Goal: Task Accomplishment & Management: Use online tool/utility

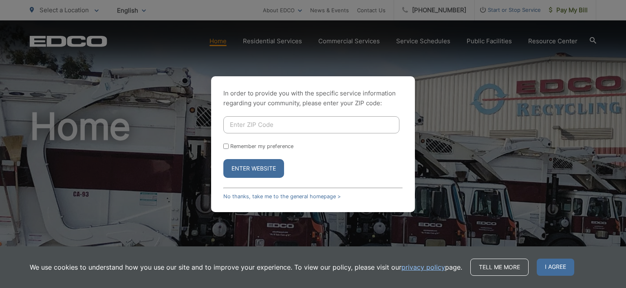
click at [258, 125] on input "Enter ZIP Code" at bounding box center [311, 124] width 176 height 17
type input "92028"
click at [223, 159] on button "Enter Website" at bounding box center [253, 168] width 61 height 19
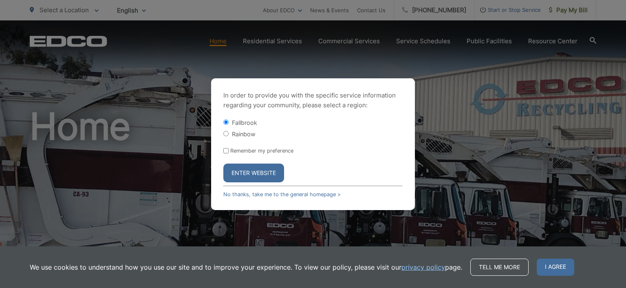
click at [250, 167] on button "Enter Website" at bounding box center [253, 173] width 61 height 19
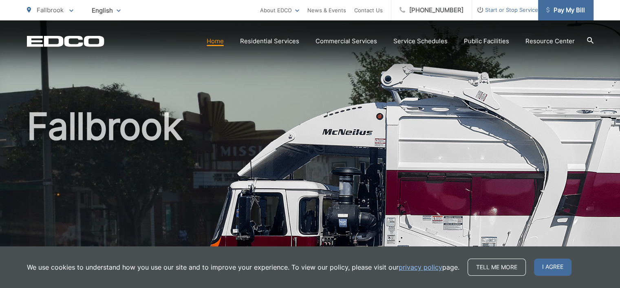
click at [560, 11] on span "Pay My Bill" at bounding box center [565, 10] width 39 height 10
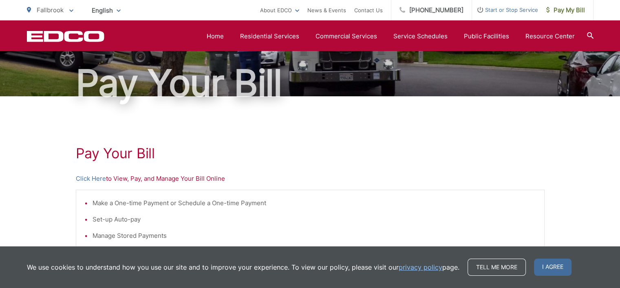
scroll to position [41, 0]
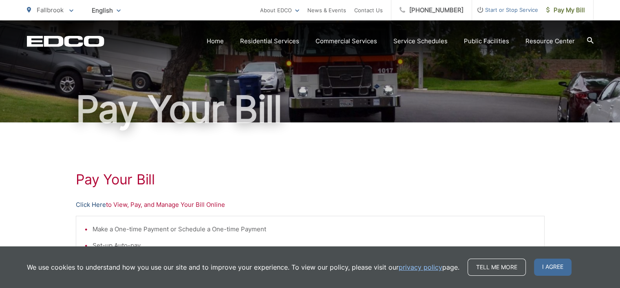
drag, startPoint x: 170, startPoint y: 160, endPoint x: 91, endPoint y: 204, distance: 90.0
click at [91, 204] on link "Click Here" at bounding box center [91, 205] width 30 height 10
